Goal: Task Accomplishment & Management: Manage account settings

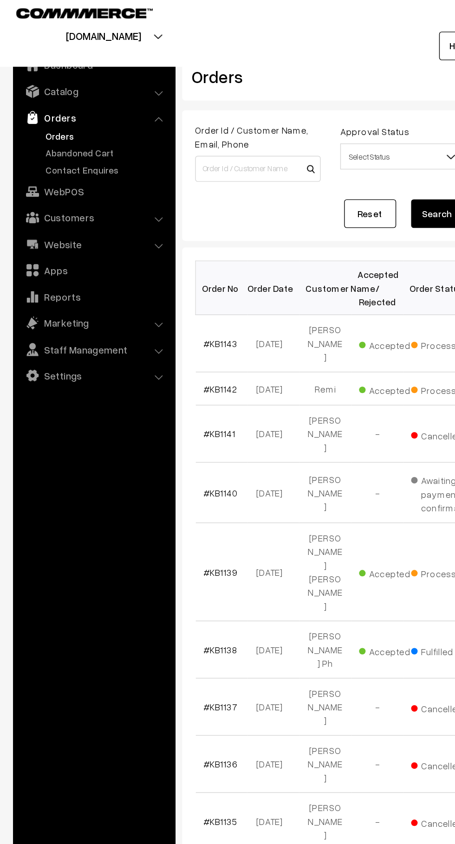
click at [85, 118] on link "Abandoned Cart" at bounding box center [76, 115] width 92 height 10
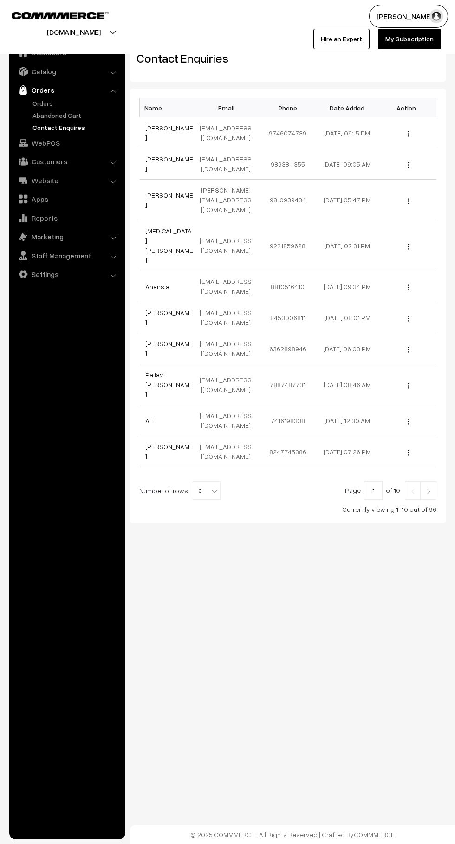
click at [30, 115] on link "Abandoned Cart" at bounding box center [76, 115] width 92 height 10
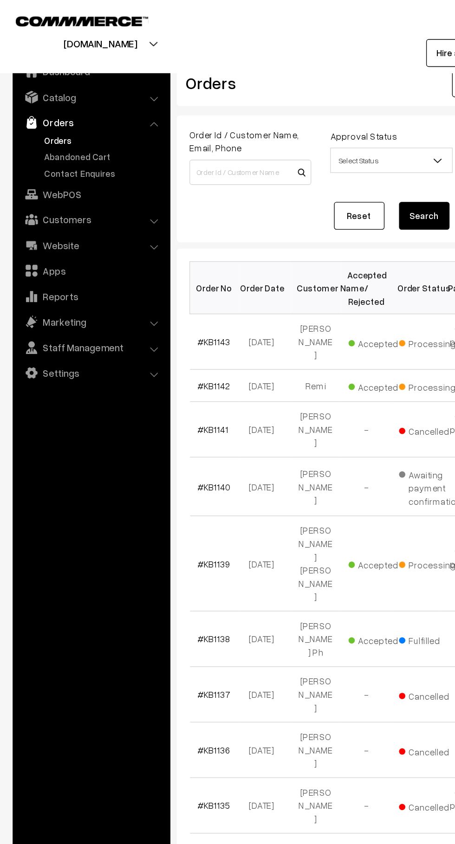
click at [104, 75] on link "Catalog" at bounding box center [67, 71] width 110 height 17
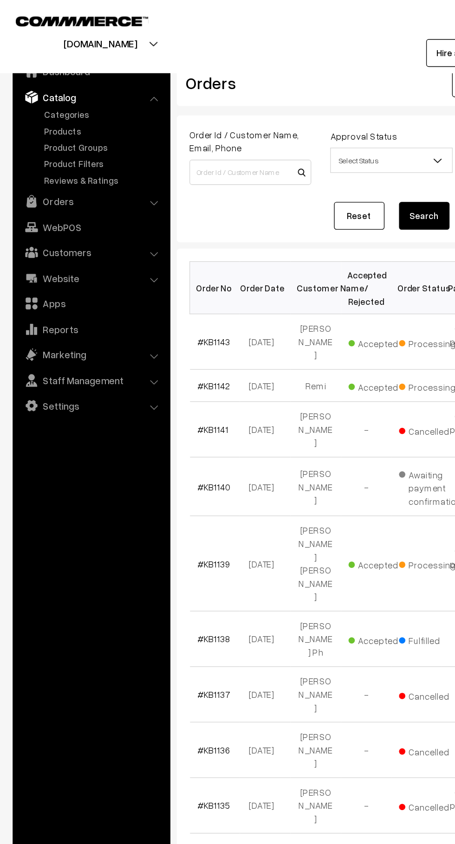
click at [65, 100] on link "Products" at bounding box center [76, 96] width 92 height 10
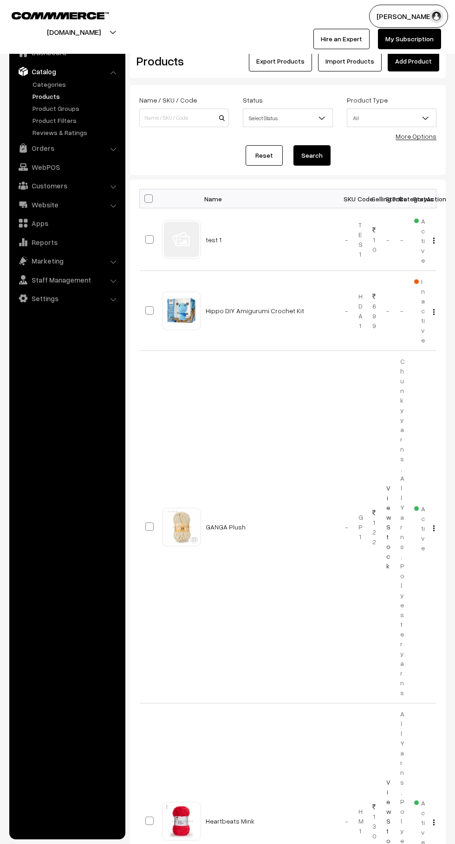
scroll to position [3, 0]
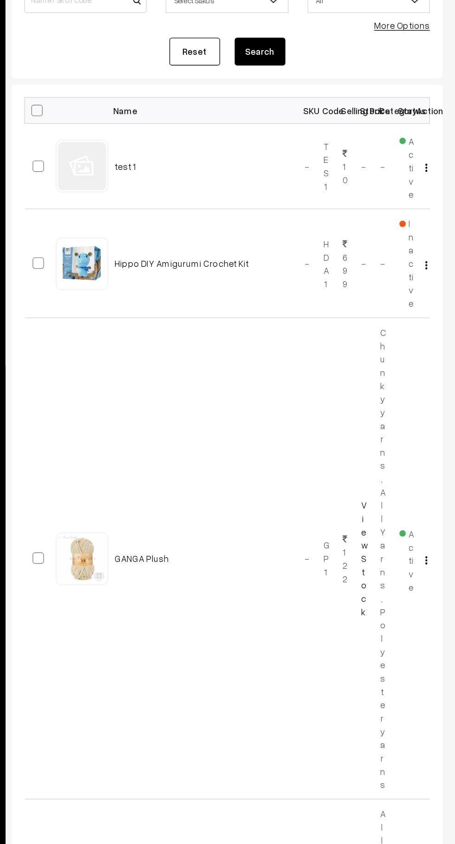
click at [433, 309] on img "button" at bounding box center [433, 309] width 1 height 6
click at [339, 465] on td "-" at bounding box center [346, 524] width 14 height 353
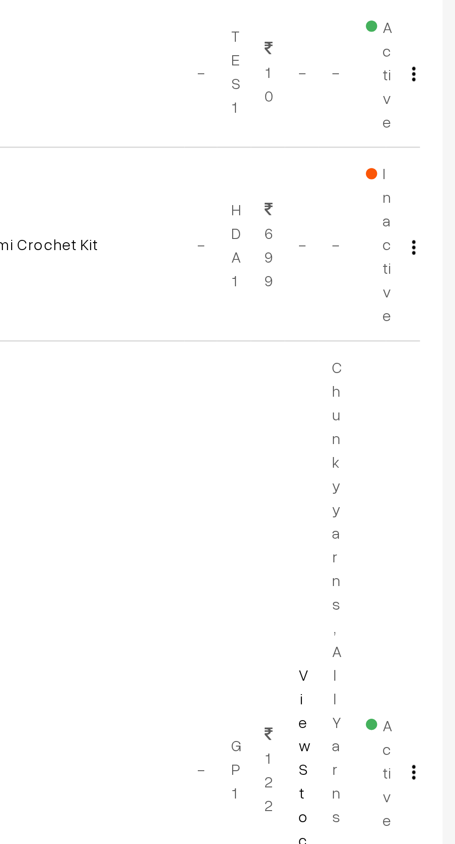
click at [426, 310] on td "View Edit Delete" at bounding box center [429, 308] width 14 height 80
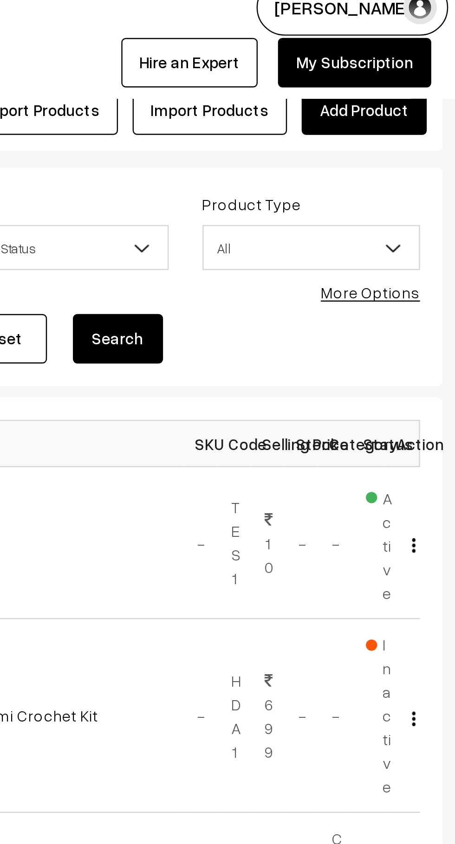
scroll to position [0, 0]
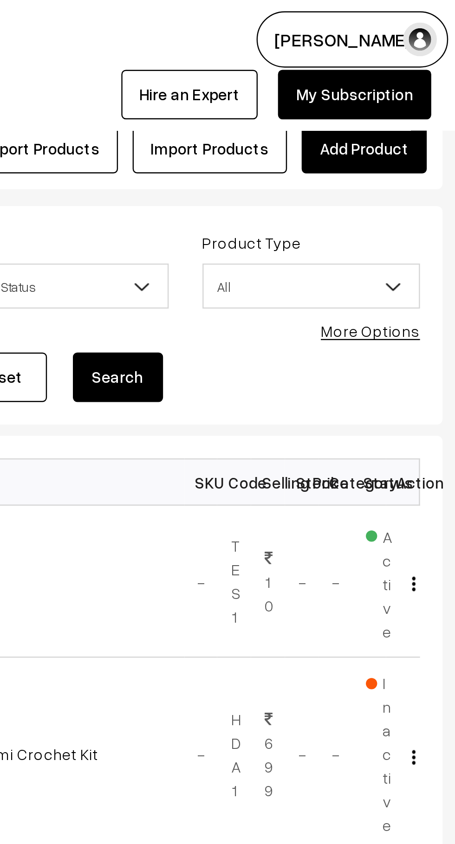
click at [423, 295] on span "Inactive" at bounding box center [419, 311] width 11 height 68
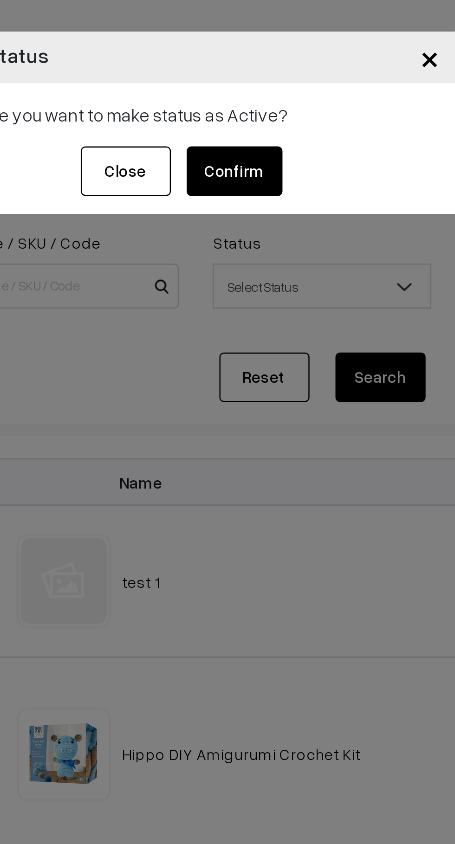
click at [245, 70] on button "Confirm" at bounding box center [251, 70] width 39 height 20
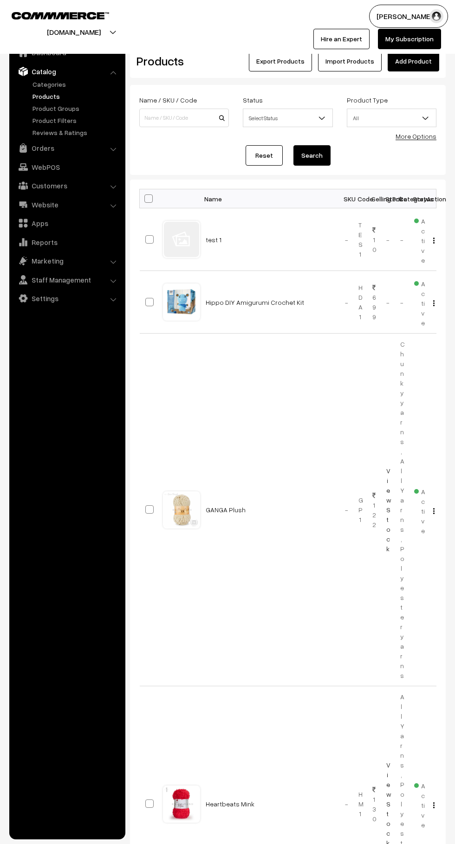
scroll to position [25, 0]
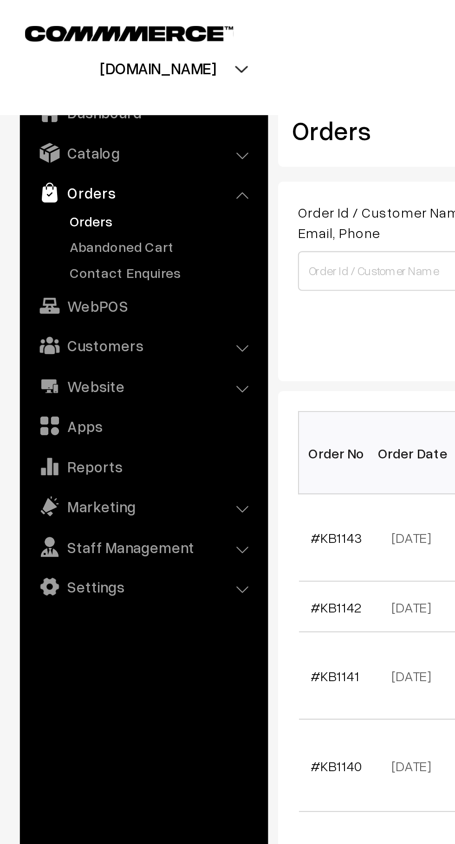
click at [80, 114] on link "Abandoned Cart" at bounding box center [76, 115] width 92 height 10
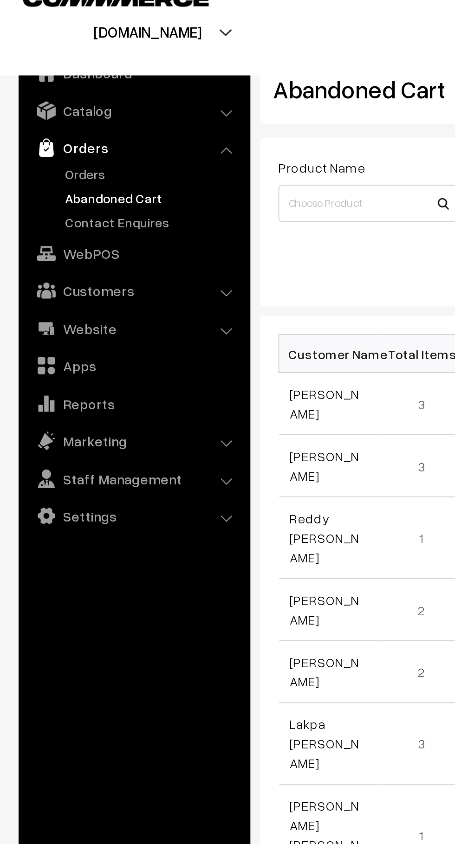
click at [53, 106] on link "Orders" at bounding box center [76, 103] width 92 height 10
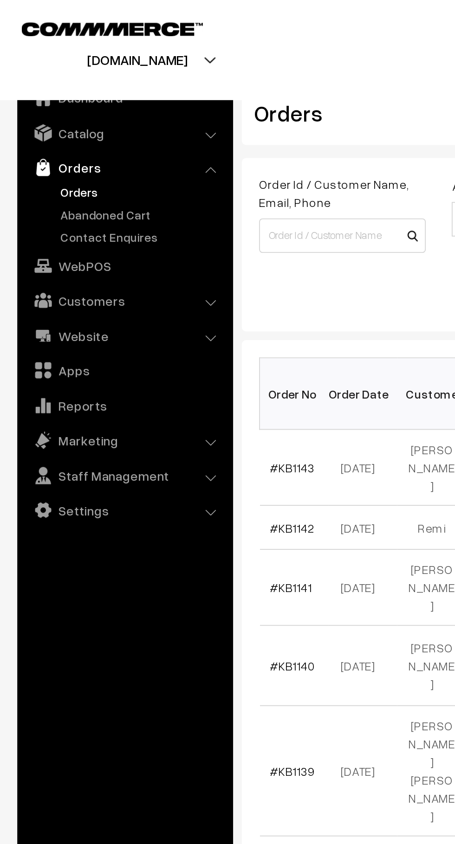
click at [93, 161] on link "Customers" at bounding box center [67, 161] width 110 height 17
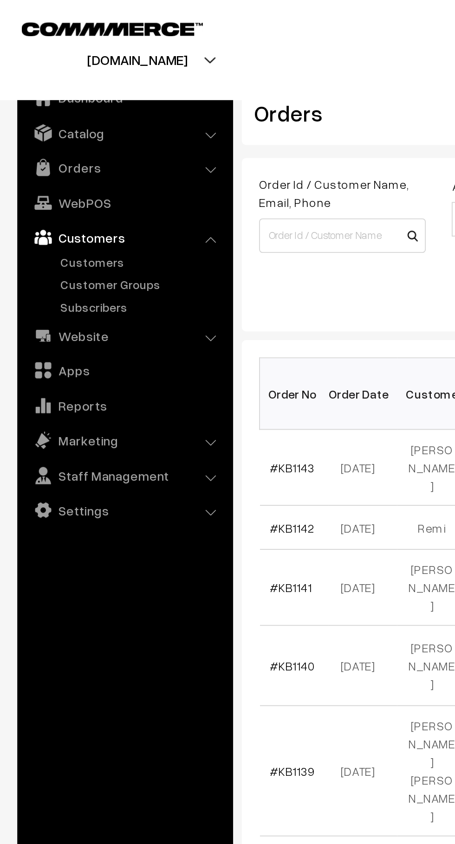
click at [68, 140] on link "Customers" at bounding box center [76, 141] width 92 height 10
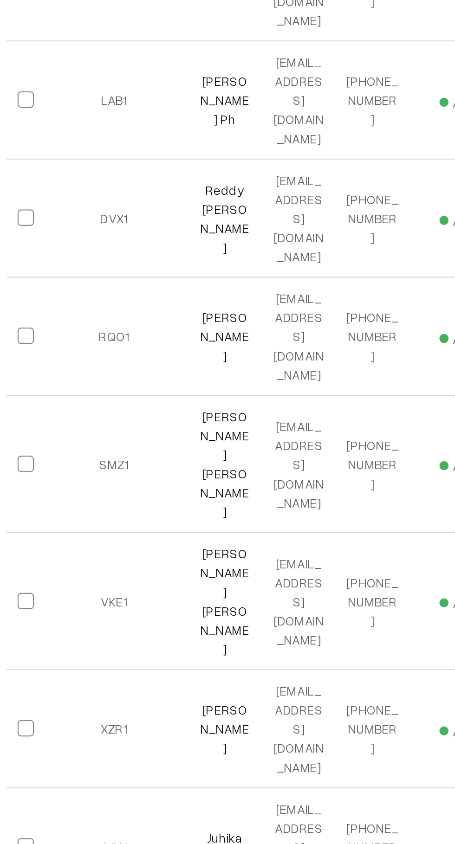
click at [259, 451] on link "[PERSON_NAME] [PERSON_NAME]" at bounding box center [251, 479] width 25 height 57
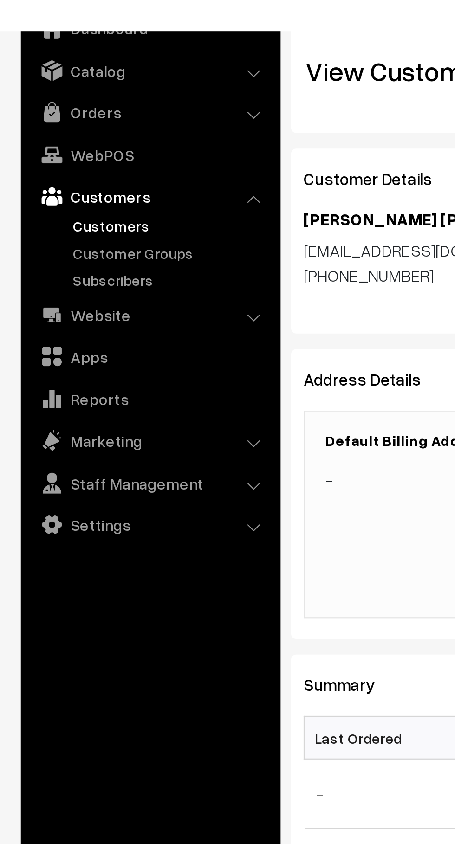
click at [83, 95] on link "Orders" at bounding box center [67, 90] width 110 height 17
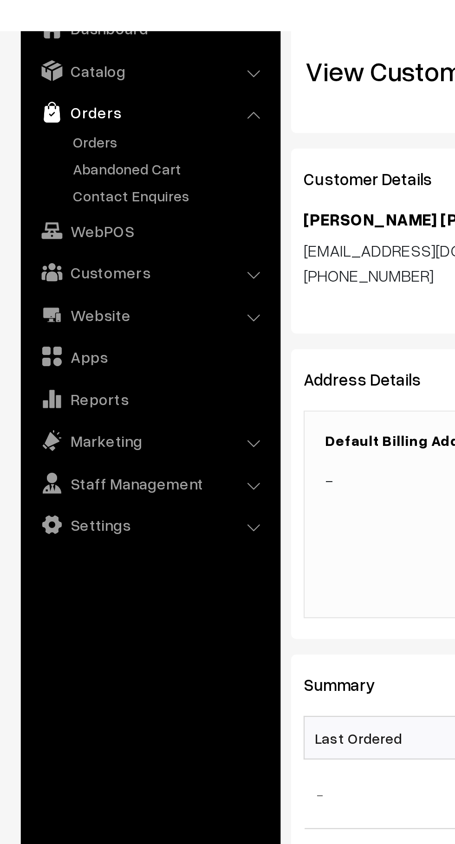
click at [67, 118] on link "Abandoned Cart" at bounding box center [76, 115] width 92 height 10
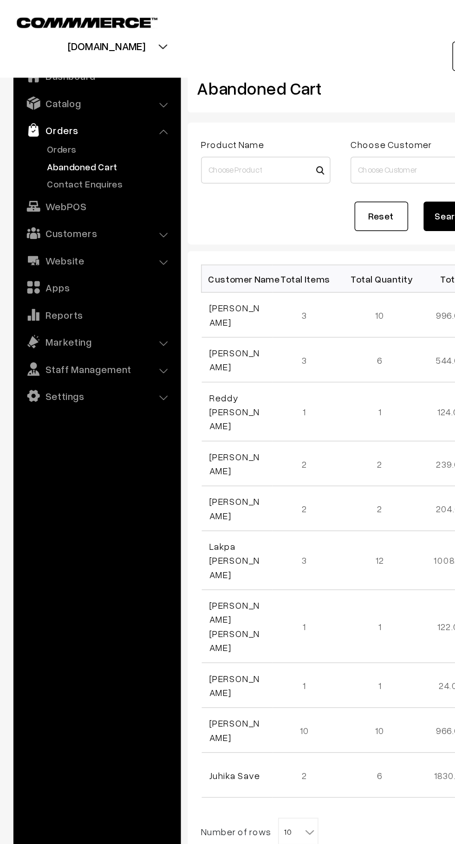
click at [58, 103] on link "Orders" at bounding box center [76, 103] width 92 height 10
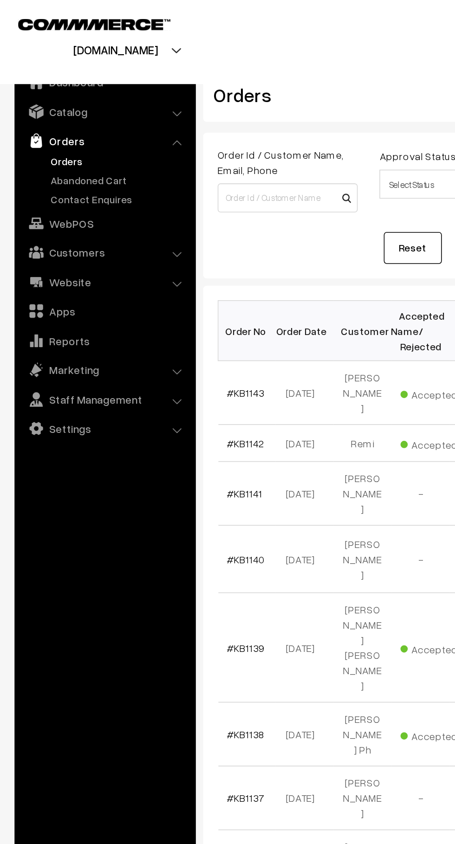
click at [114, 161] on li "Customers Customers" at bounding box center [67, 161] width 111 height 17
click at [118, 160] on link "Customers" at bounding box center [67, 161] width 110 height 17
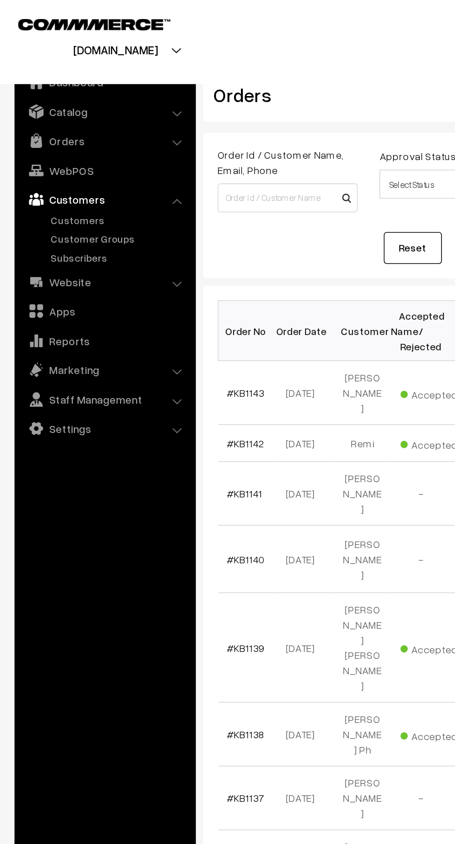
click at [78, 132] on link "Customers" at bounding box center [67, 127] width 110 height 17
click at [71, 143] on link "Customers" at bounding box center [76, 141] width 92 height 10
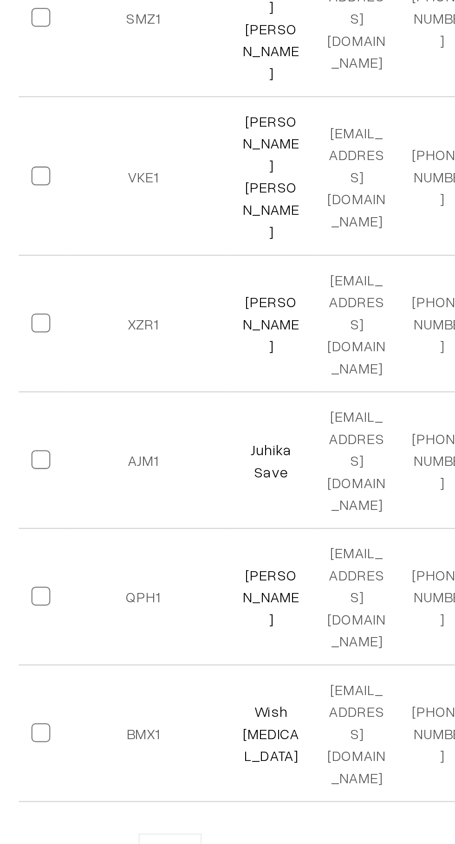
click at [256, 781] on link "Wish Amen" at bounding box center [251, 794] width 25 height 27
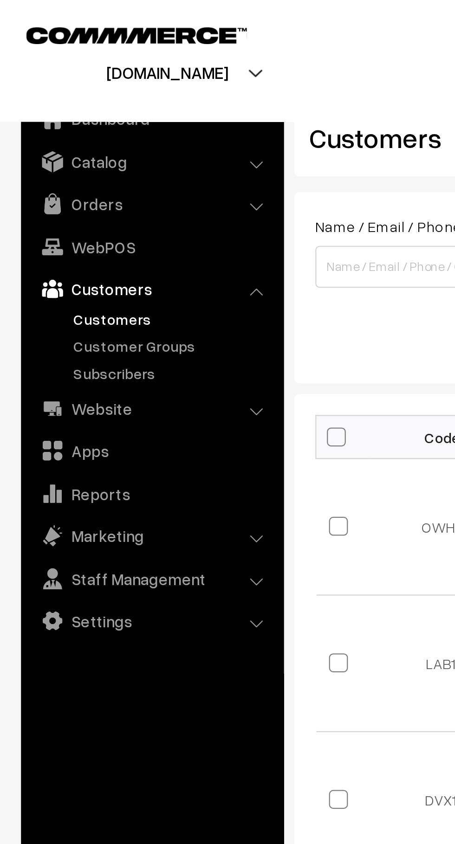
click at [106, 92] on link "Orders" at bounding box center [67, 90] width 110 height 17
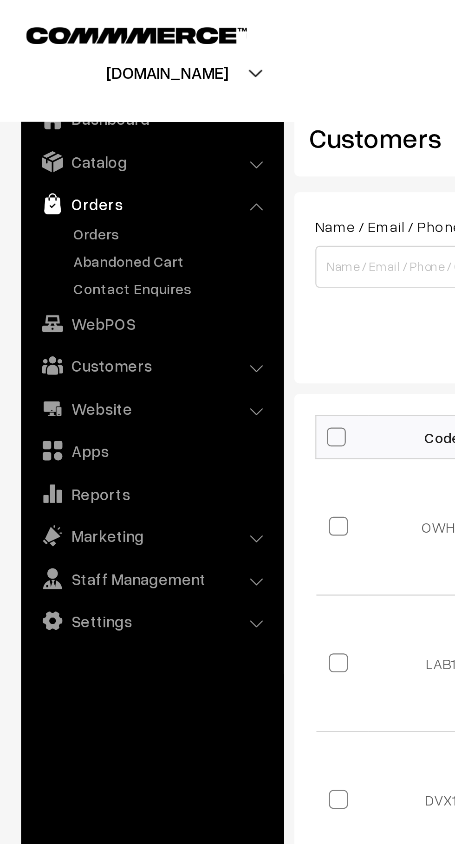
click at [76, 124] on link "Contact Enquires" at bounding box center [76, 128] width 92 height 10
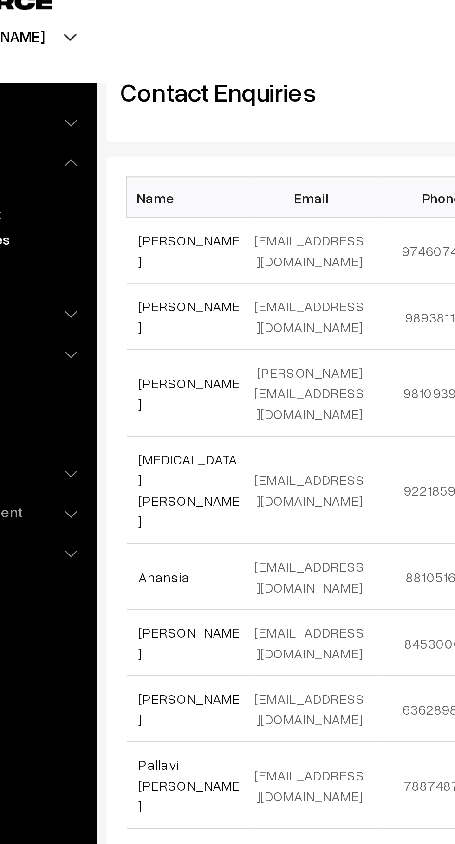
click at [168, 136] on link "[PERSON_NAME]" at bounding box center [169, 133] width 48 height 18
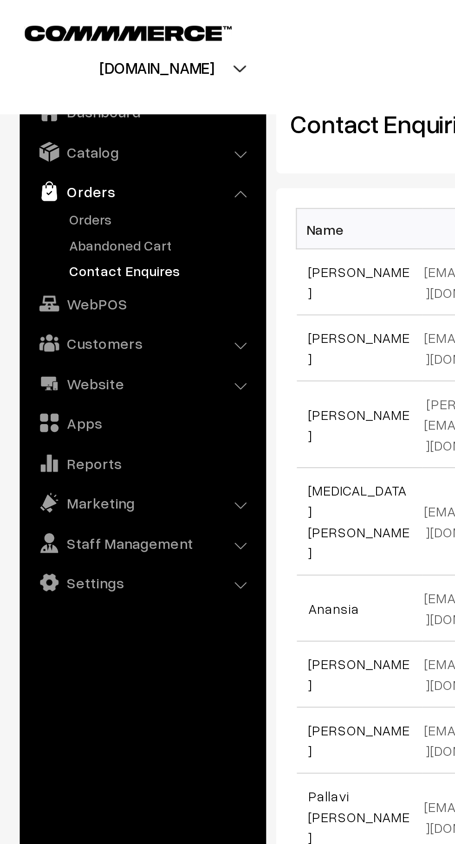
click at [51, 102] on link "Orders" at bounding box center [76, 103] width 92 height 10
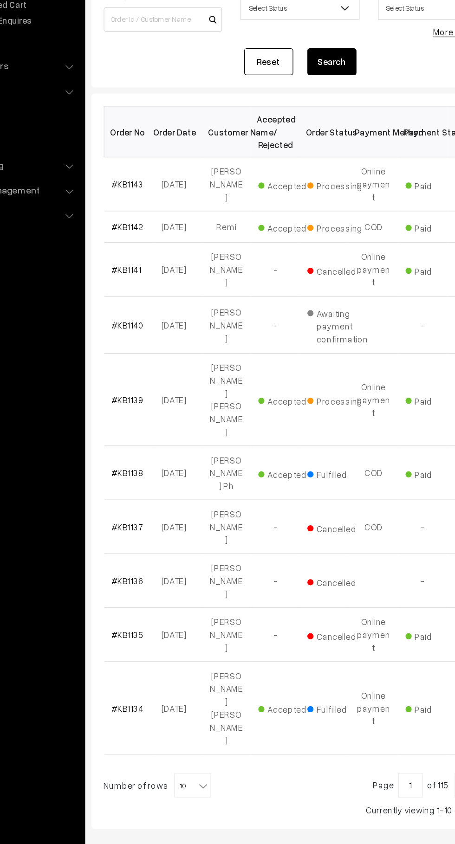
click at [226, 697] on div at bounding box center [287, 706] width 297 height 19
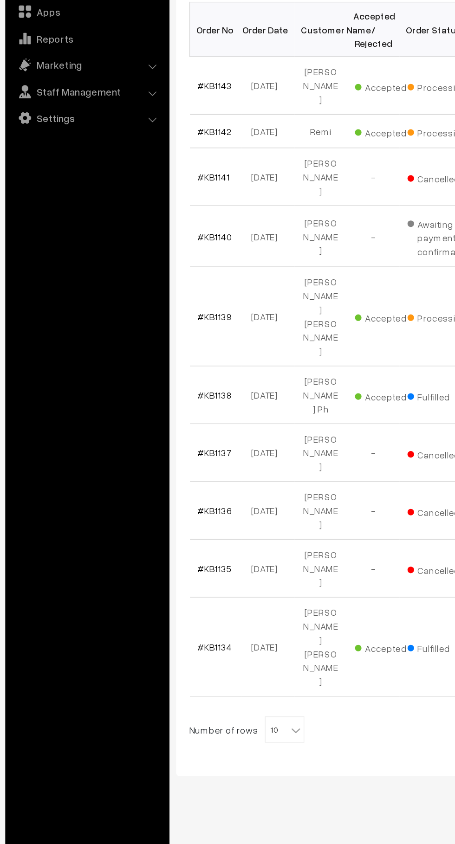
click at [210, 702] on b at bounding box center [214, 706] width 9 height 9
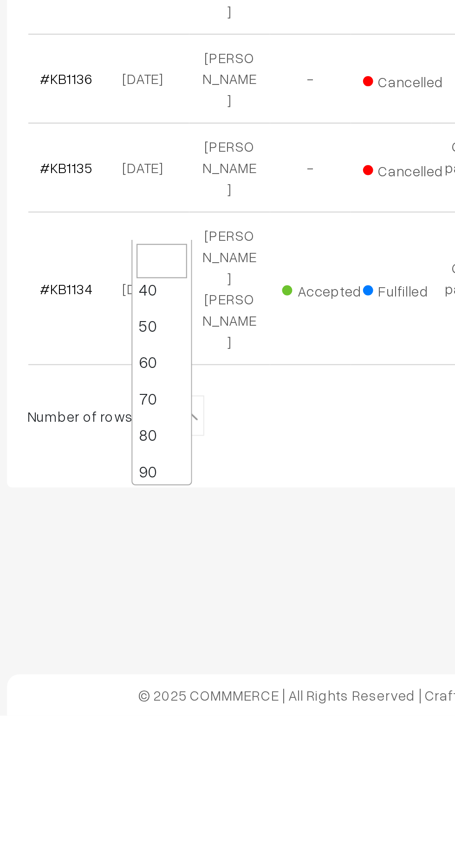
scroll to position [74, 0]
select select "90"
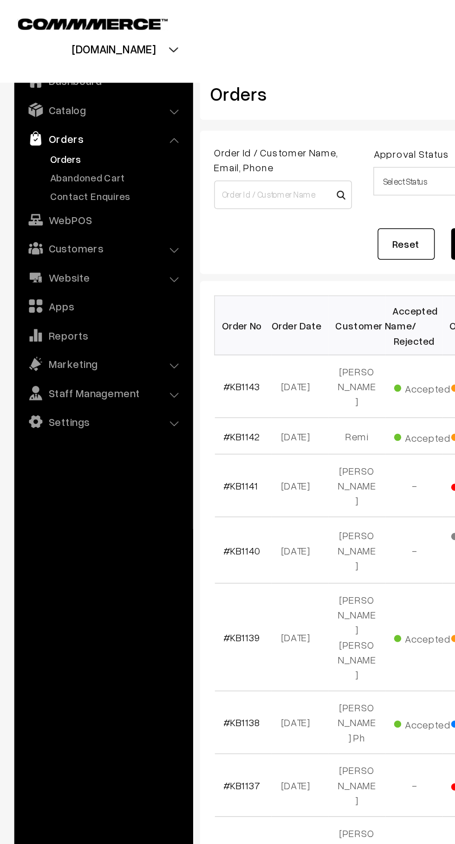
click at [88, 183] on link "Website" at bounding box center [67, 180] width 110 height 17
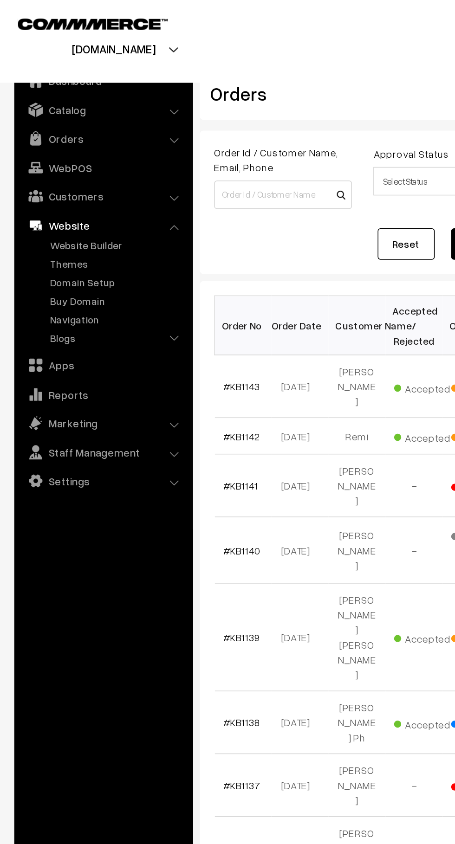
click at [111, 129] on li "Customers Customers" at bounding box center [67, 127] width 111 height 17
click at [100, 94] on link "Orders" at bounding box center [67, 90] width 110 height 17
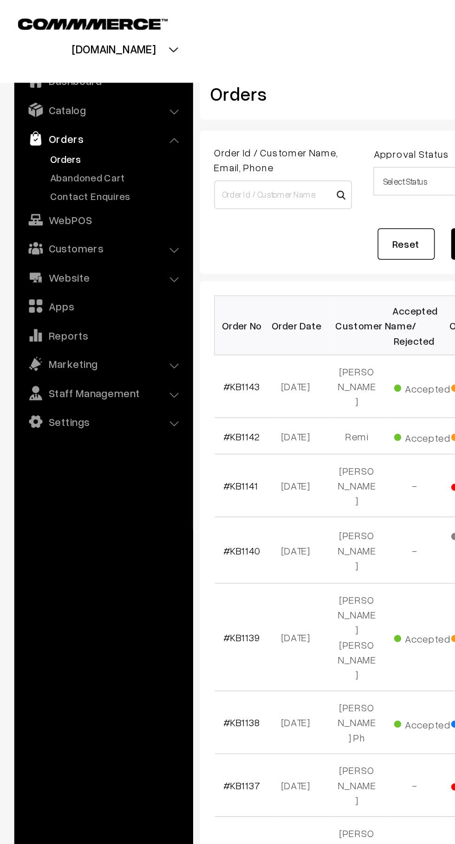
click at [80, 126] on link "Contact Enquires" at bounding box center [76, 128] width 92 height 10
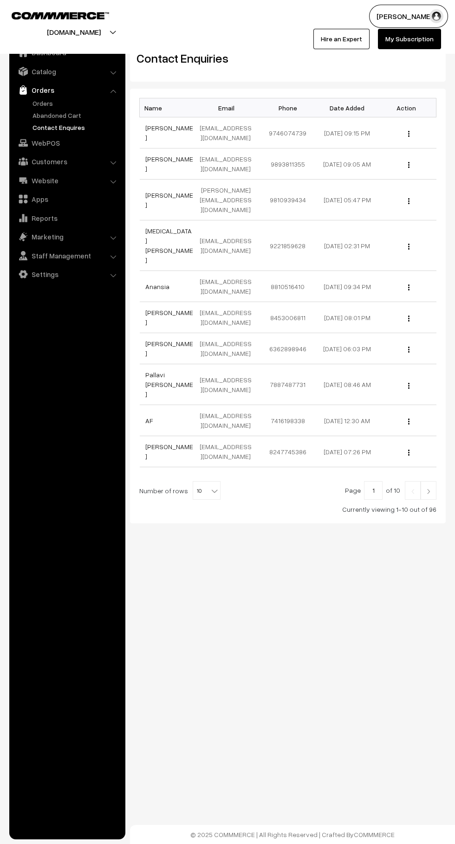
click at [78, 117] on link "Abandoned Cart" at bounding box center [76, 115] width 92 height 10
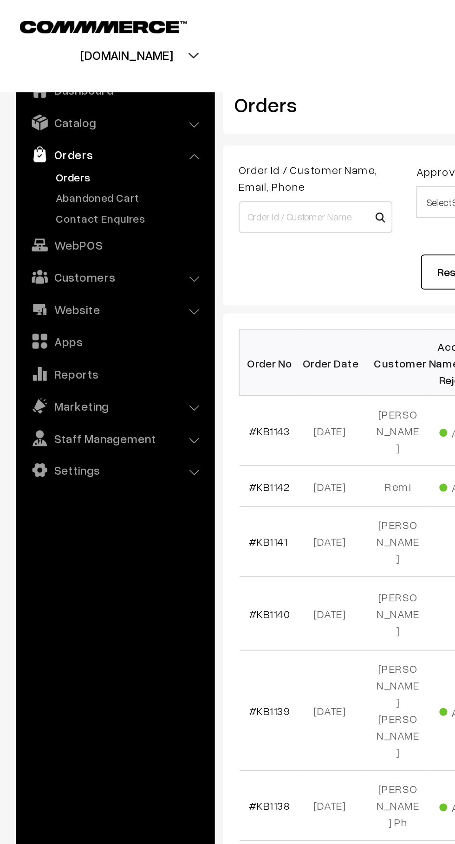
click at [77, 120] on link "Abandoned Cart" at bounding box center [76, 115] width 92 height 10
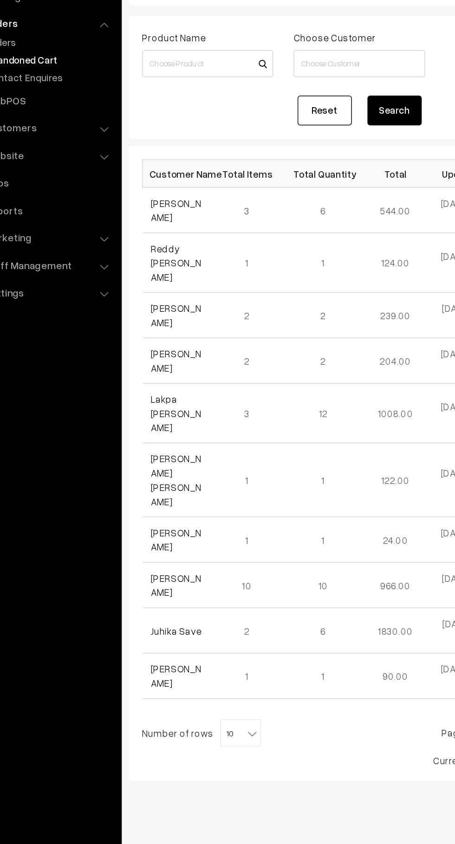
click at [154, 348] on link "Lakpa [PERSON_NAME]" at bounding box center [162, 356] width 35 height 27
